Goal: Transaction & Acquisition: Purchase product/service

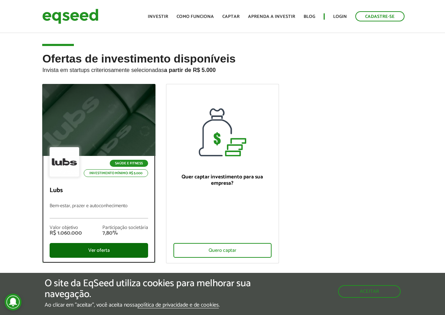
click at [101, 247] on div "Ver oferta" at bounding box center [99, 250] width 98 height 15
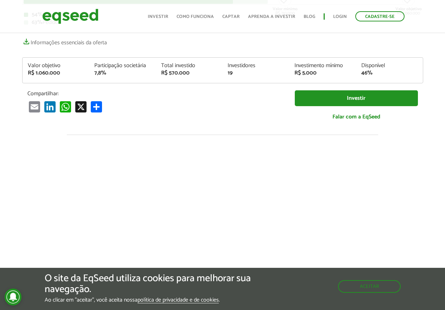
scroll to position [211, 0]
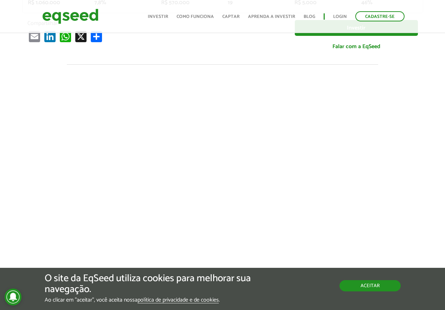
click at [369, 283] on button "Aceitar" at bounding box center [369, 285] width 61 height 11
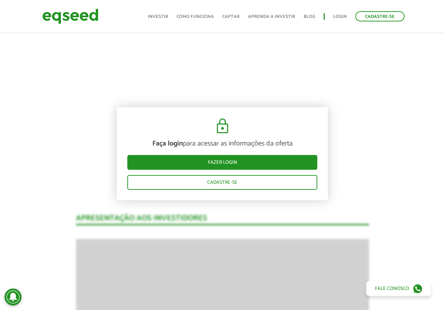
scroll to position [246, 0]
